Goal: Navigation & Orientation: Find specific page/section

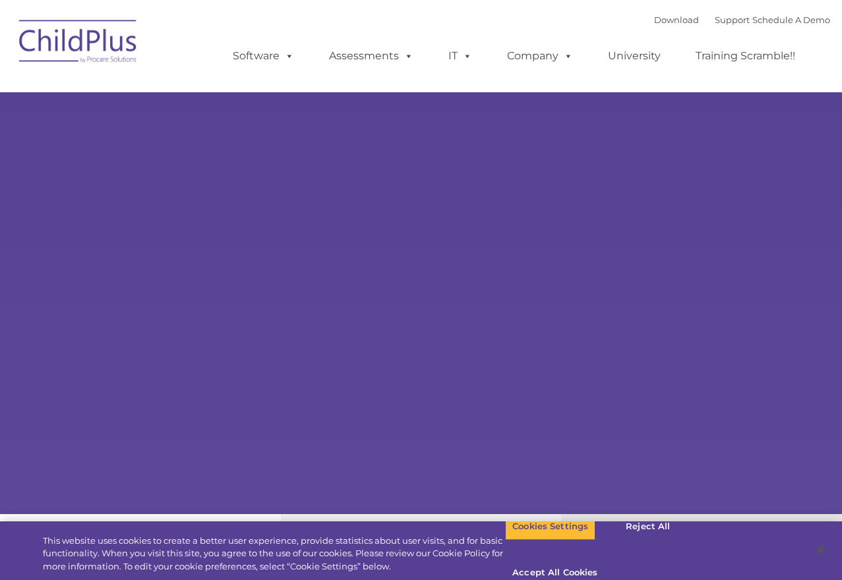
select select "MEDIUM"
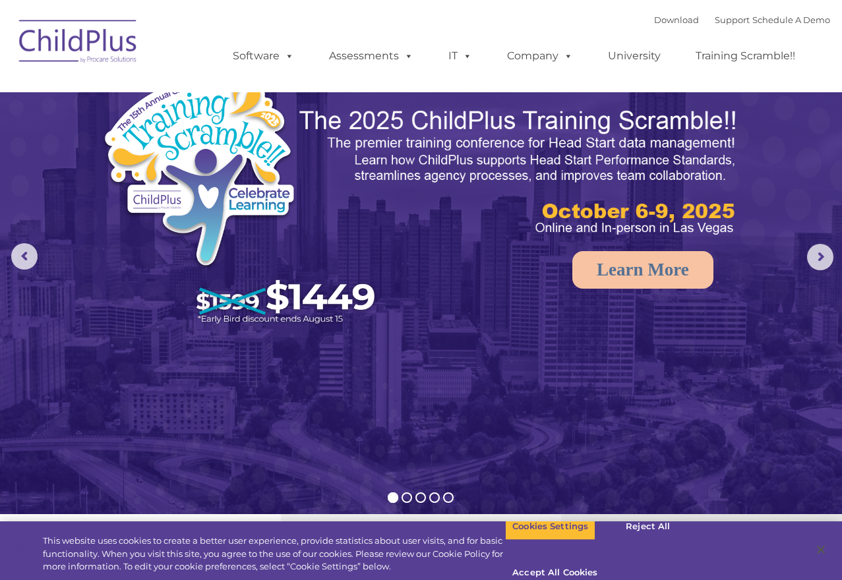
click at [187, 73] on div "Download Support | Schedule A Demo  MENU MENU Software ChildPlus: The original…" at bounding box center [422, 46] width 818 height 73
click at [98, 50] on img at bounding box center [79, 44] width 132 height 66
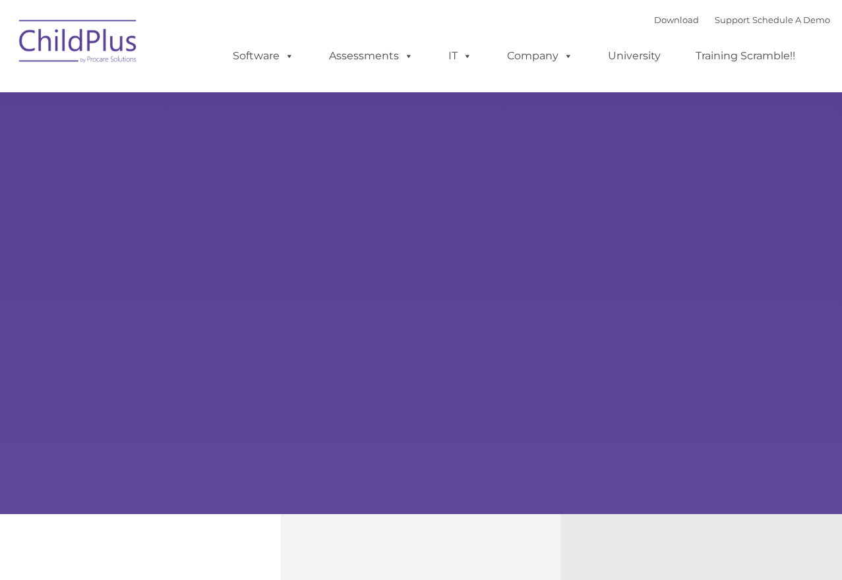
type input ""
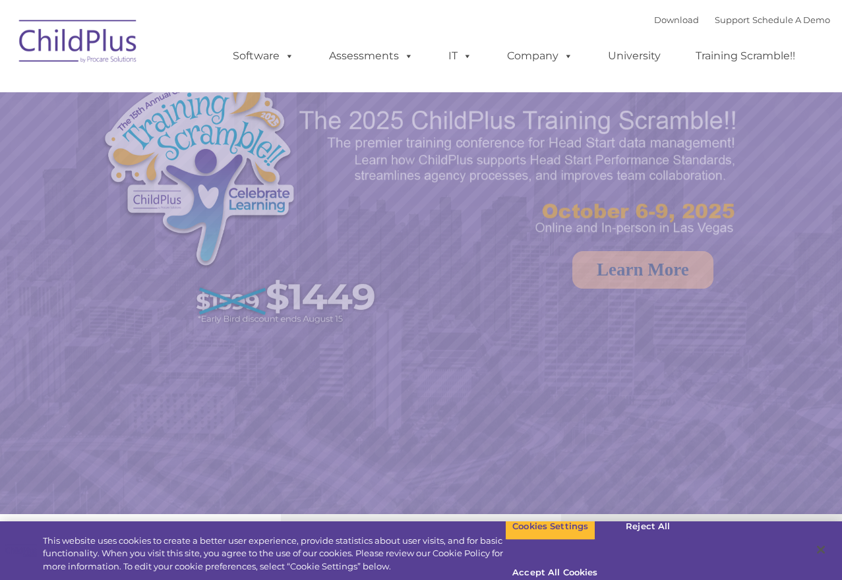
select select "MEDIUM"
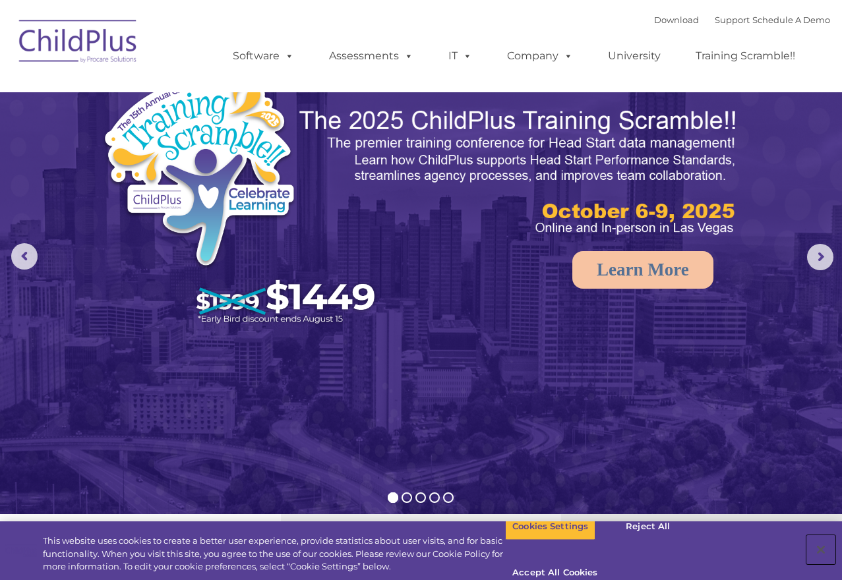
click at [817, 539] on button "Close" at bounding box center [820, 549] width 29 height 29
